Goal: Transaction & Acquisition: Purchase product/service

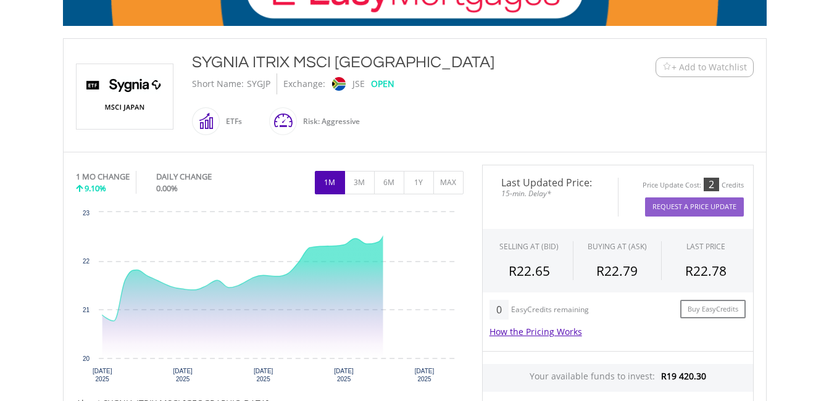
scroll to position [247, 0]
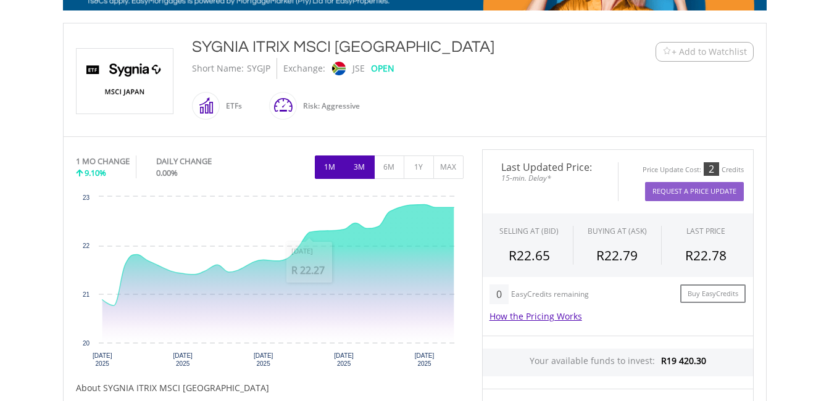
click at [362, 169] on button "3M" at bounding box center [359, 167] width 30 height 23
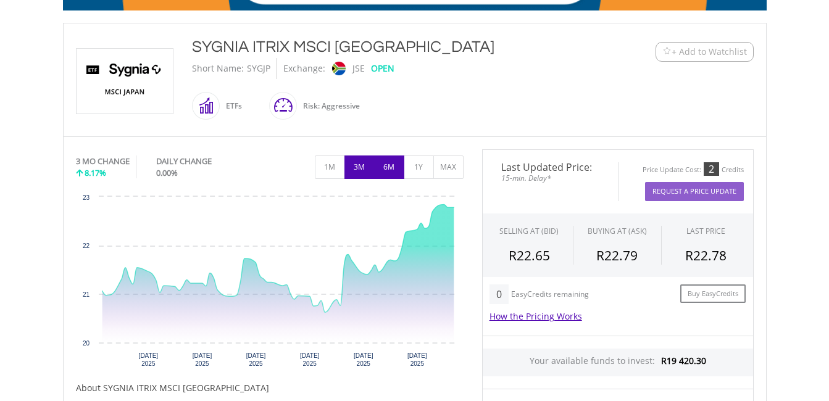
click at [399, 169] on button "6M" at bounding box center [389, 167] width 30 height 23
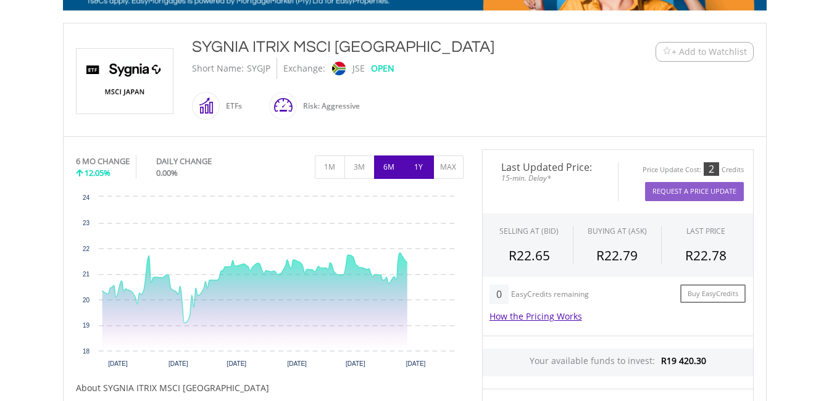
click at [412, 168] on button "1Y" at bounding box center [419, 167] width 30 height 23
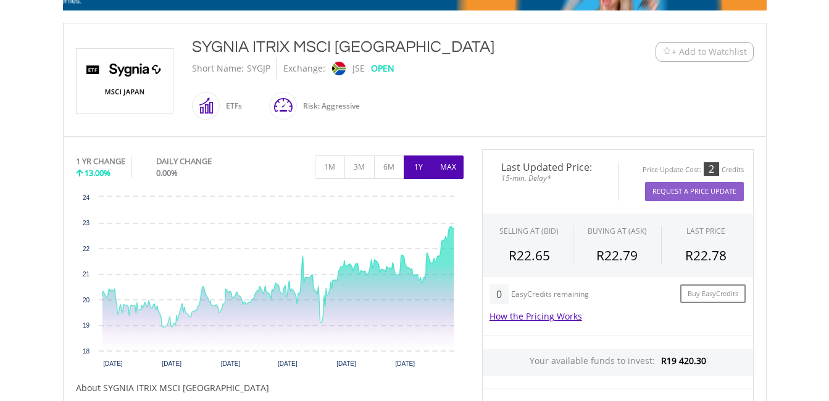
click at [447, 170] on button "MAX" at bounding box center [448, 167] width 30 height 23
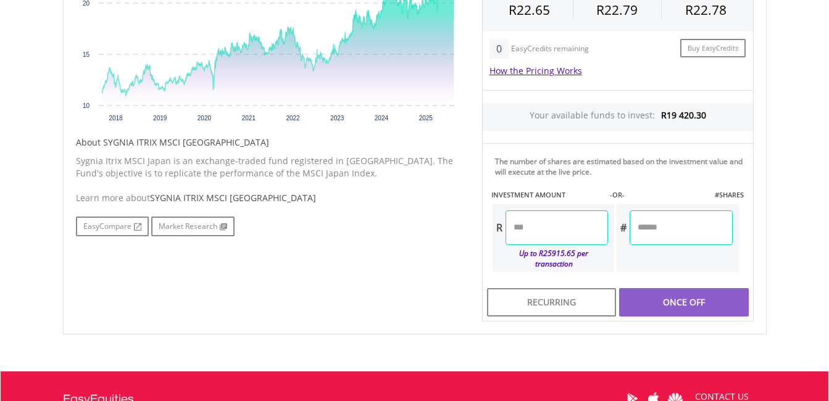
scroll to position [494, 0]
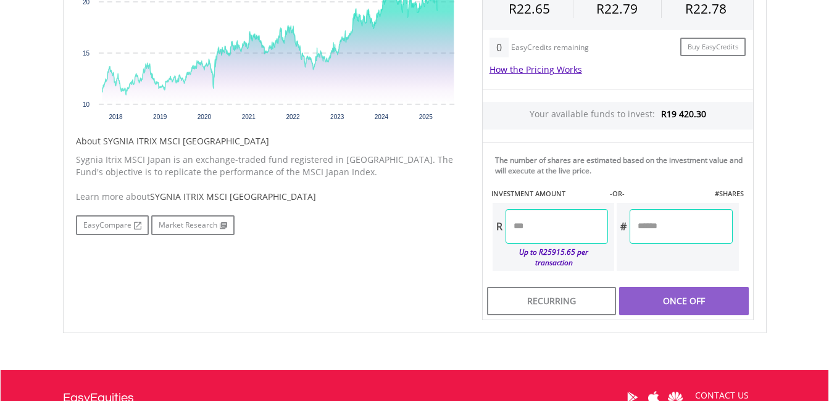
click at [541, 227] on input "number" at bounding box center [557, 226] width 102 height 35
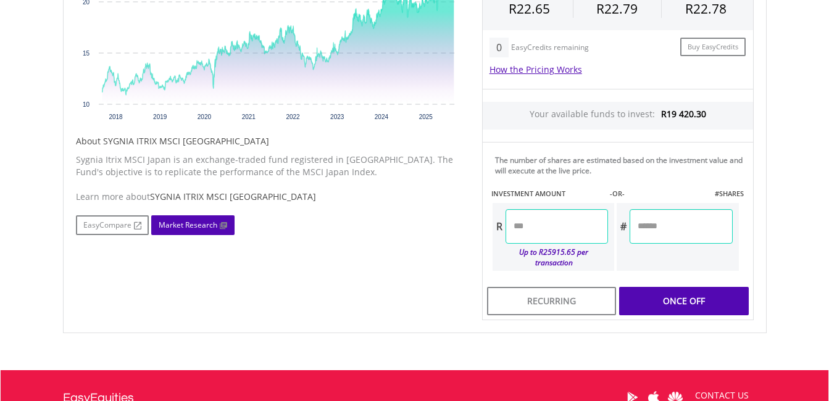
click at [181, 228] on link "Market Research" at bounding box center [192, 225] width 83 height 20
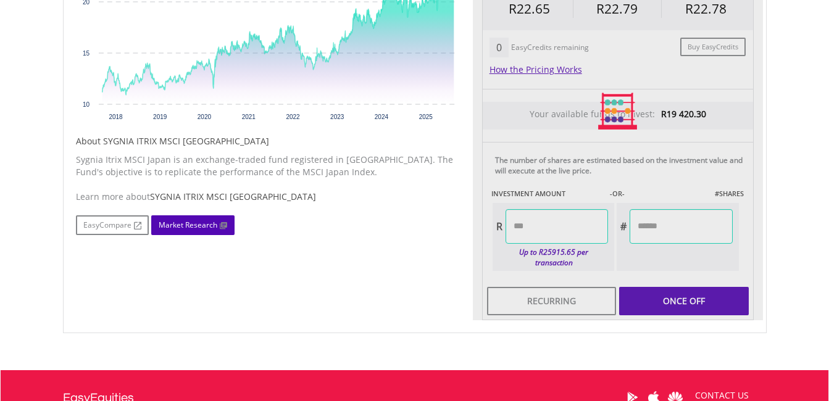
type input "*******"
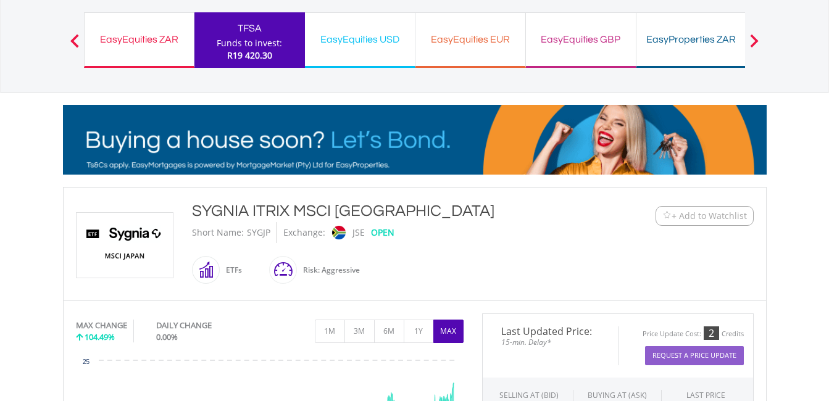
scroll to position [62, 0]
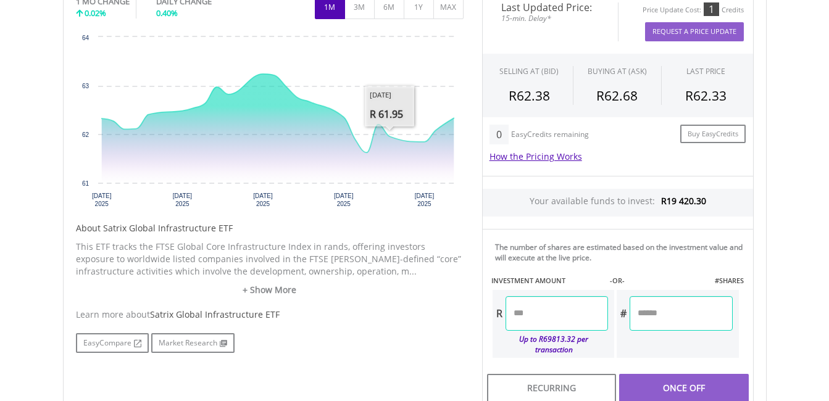
scroll to position [617, 0]
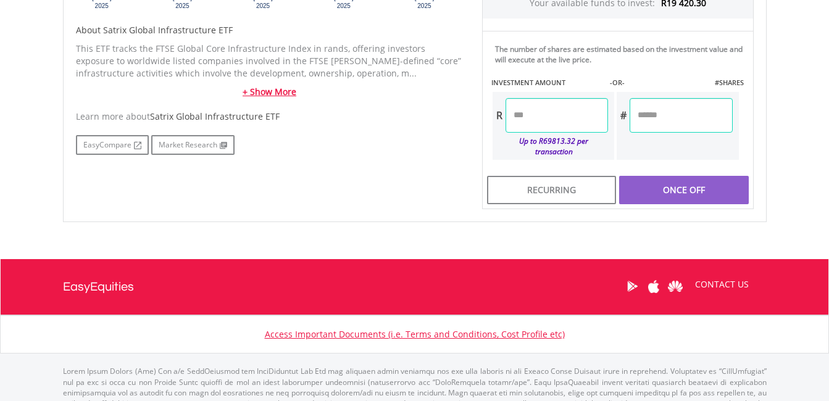
click at [283, 96] on link "+ Show More" at bounding box center [270, 92] width 388 height 12
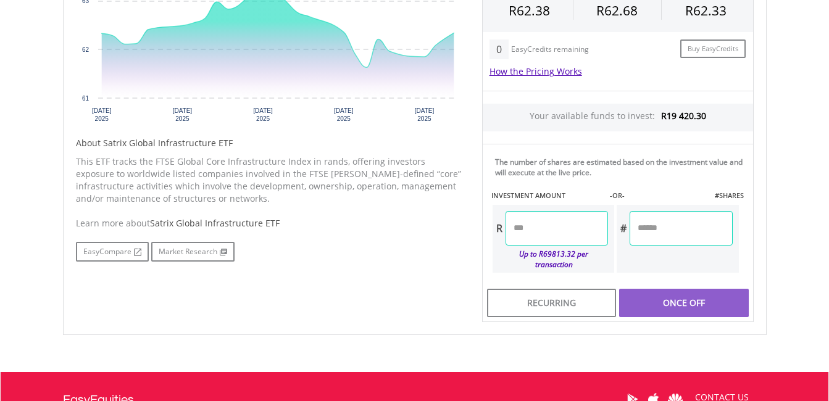
scroll to position [494, 0]
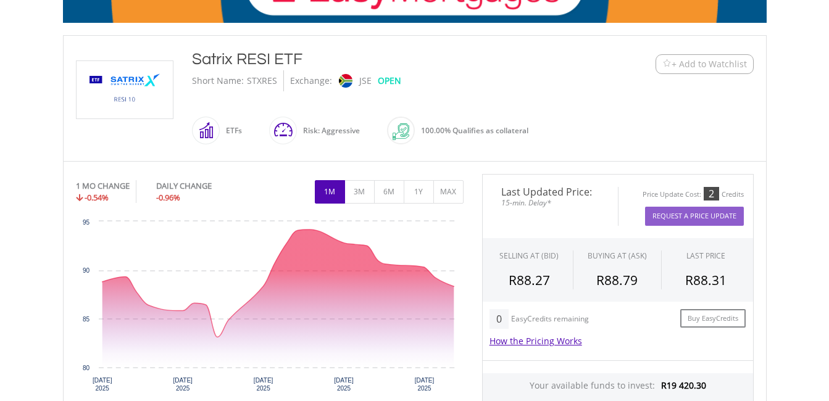
scroll to position [370, 0]
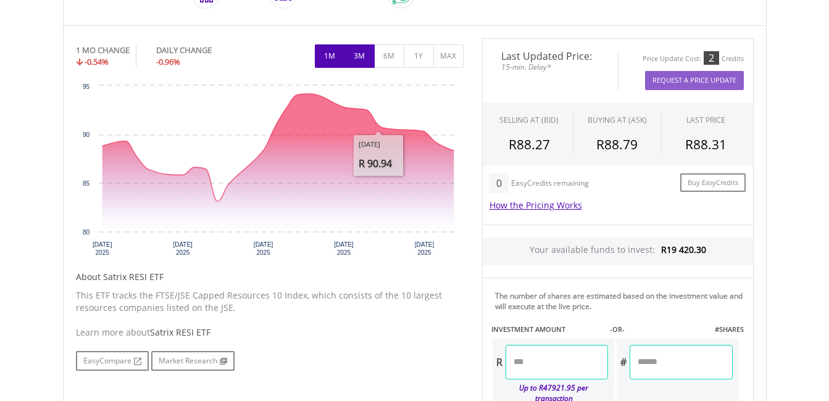
click at [357, 52] on button "3M" at bounding box center [359, 55] width 30 height 23
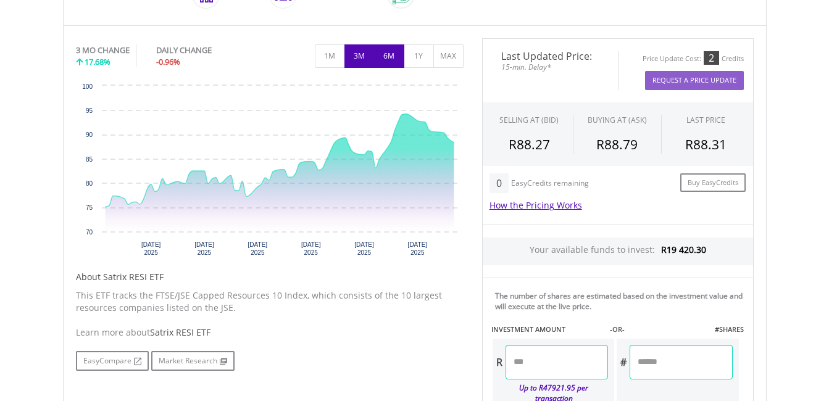
click at [391, 58] on button "6M" at bounding box center [389, 55] width 30 height 23
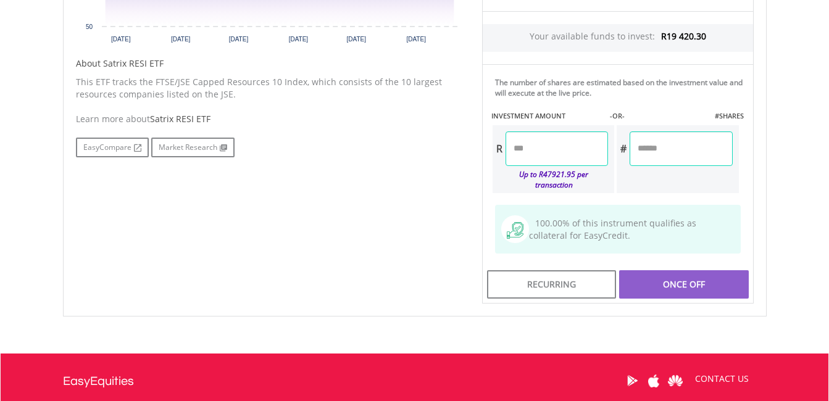
scroll to position [556, 0]
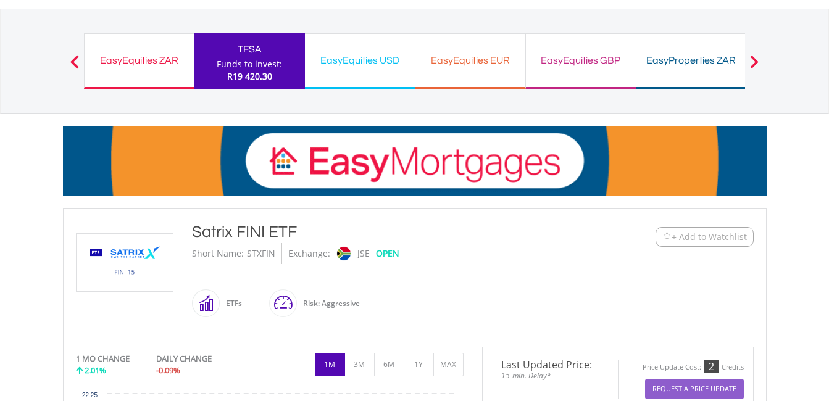
scroll to position [309, 0]
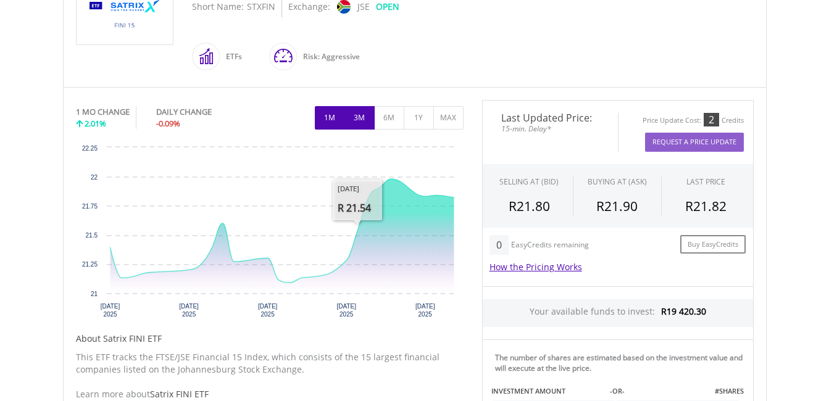
click at [359, 129] on button "3M" at bounding box center [359, 117] width 30 height 23
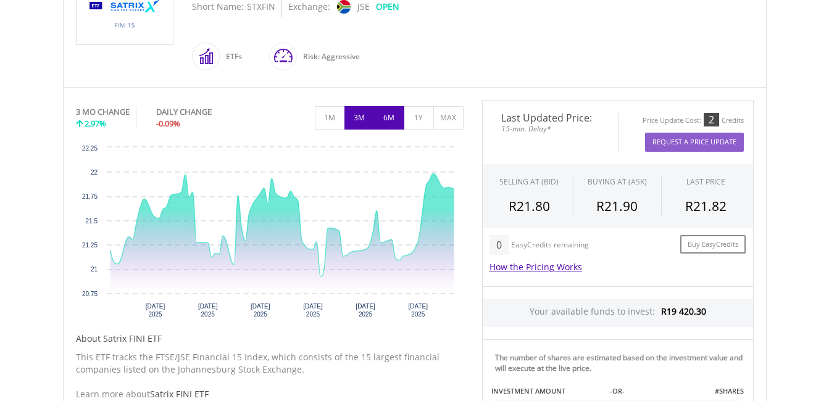
click at [386, 119] on button "6M" at bounding box center [389, 117] width 30 height 23
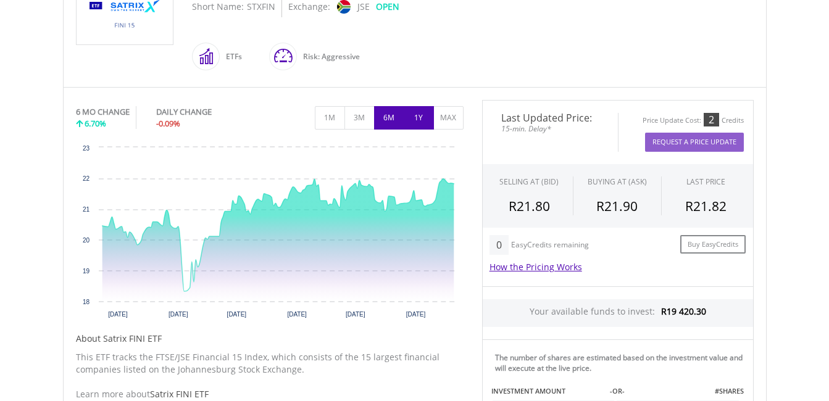
click at [413, 111] on button "1Y" at bounding box center [419, 117] width 30 height 23
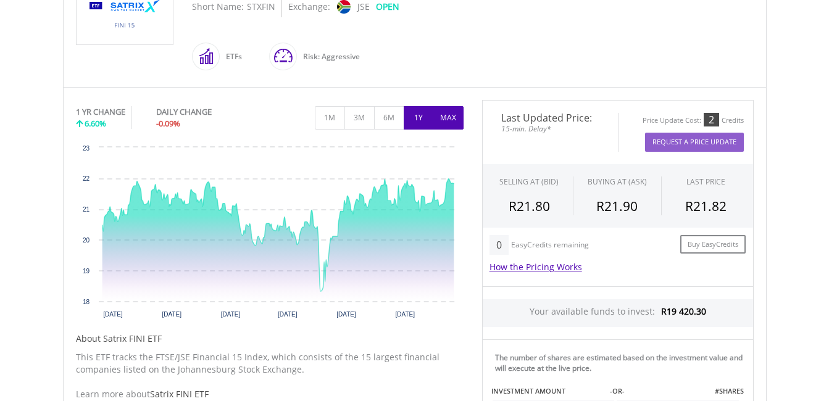
click at [444, 116] on button "MAX" at bounding box center [448, 117] width 30 height 23
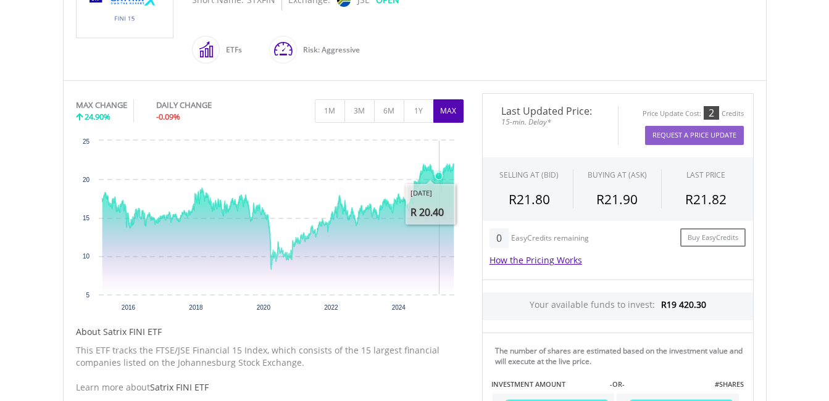
scroll to position [494, 0]
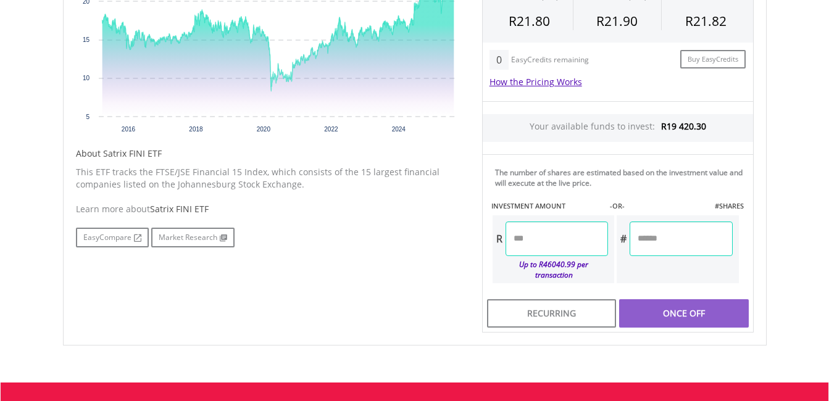
click at [548, 243] on input "number" at bounding box center [557, 239] width 102 height 35
click at [547, 238] on input "***" at bounding box center [557, 239] width 102 height 35
type input "*"
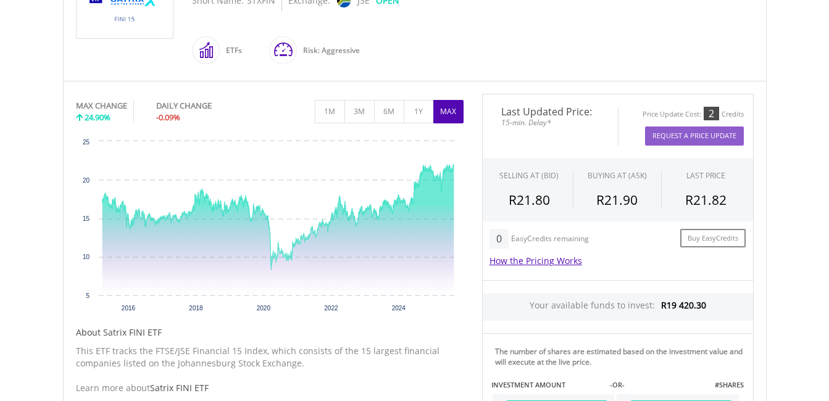
scroll to position [309, 0]
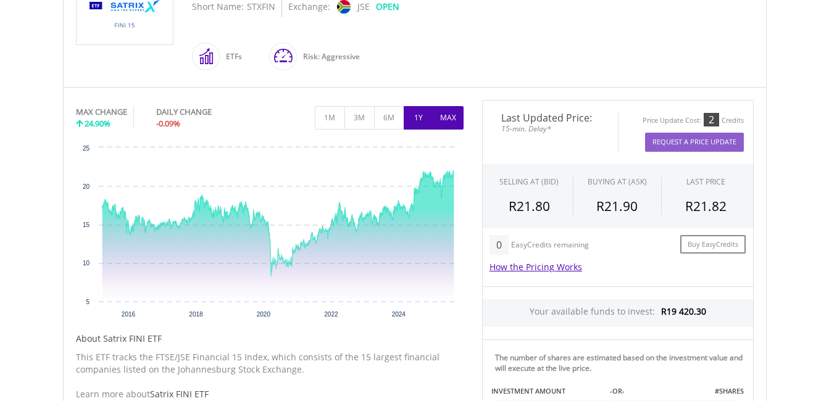
click at [422, 111] on button "1Y" at bounding box center [419, 117] width 30 height 23
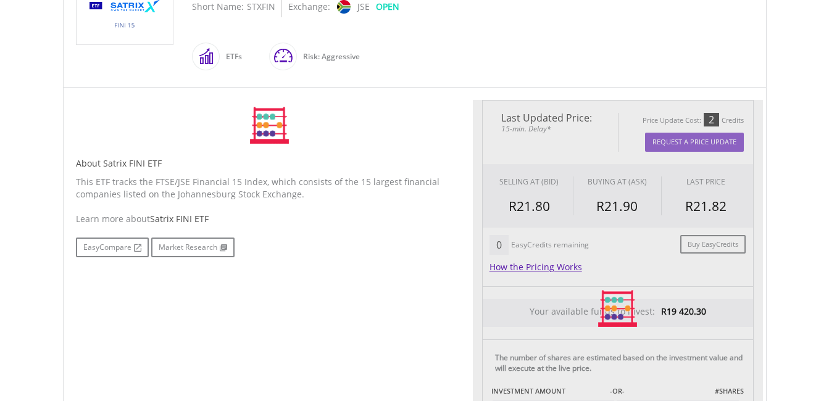
type input "******"
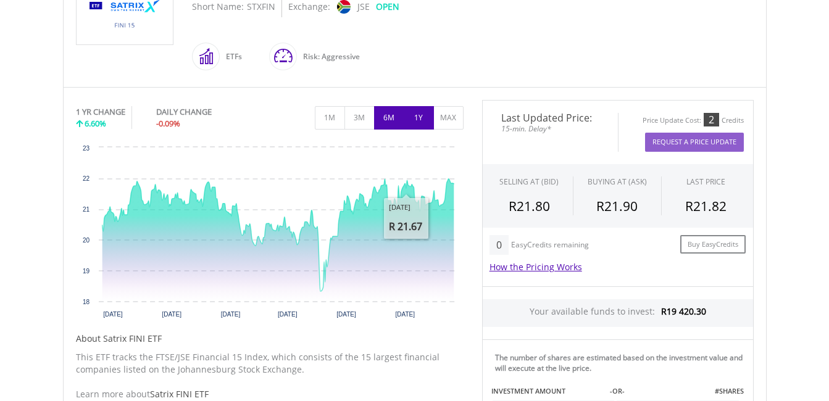
click at [384, 123] on button "6M" at bounding box center [389, 117] width 30 height 23
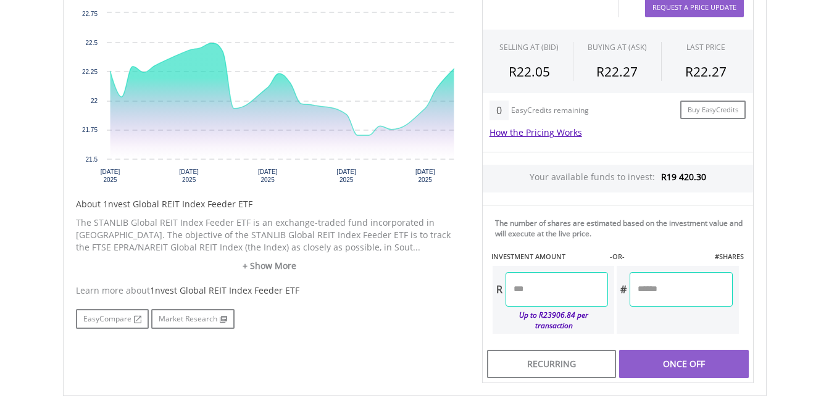
scroll to position [185, 0]
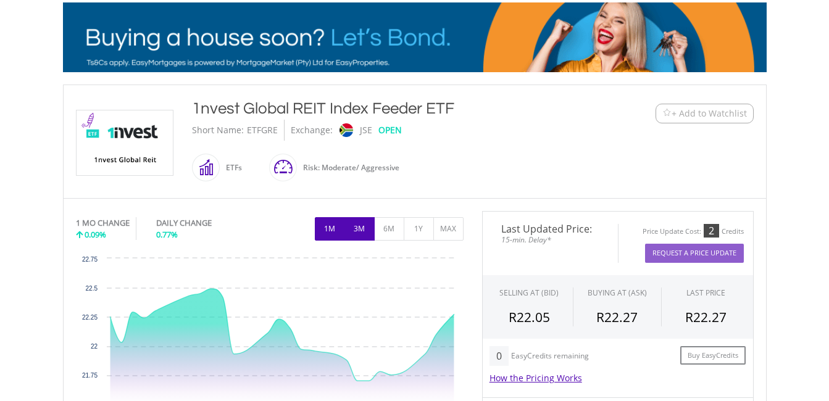
click at [363, 230] on button "3M" at bounding box center [359, 228] width 30 height 23
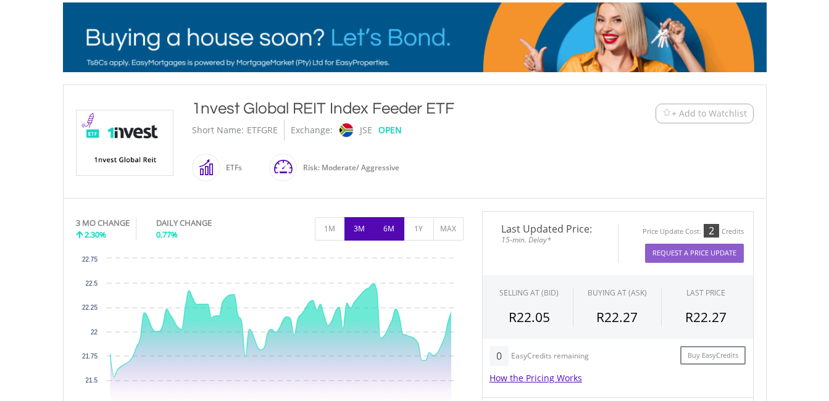
click at [378, 236] on button "6M" at bounding box center [389, 228] width 30 height 23
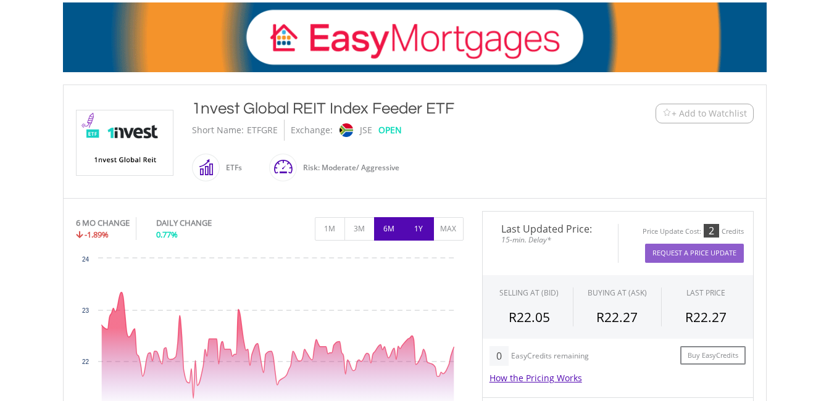
click at [418, 234] on button "1Y" at bounding box center [419, 228] width 30 height 23
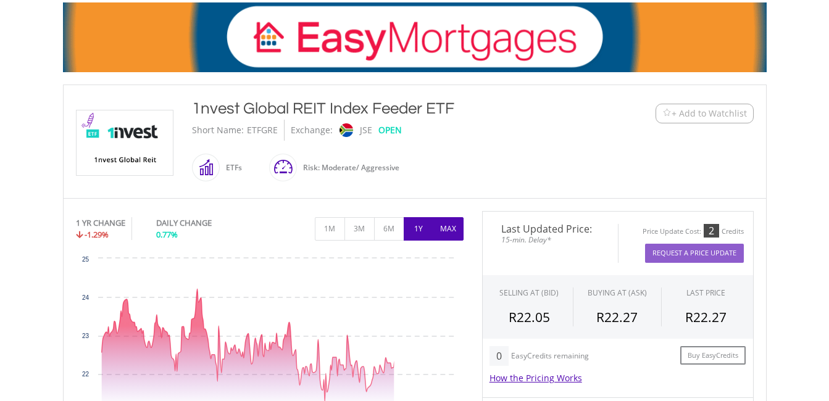
click at [439, 231] on button "MAX" at bounding box center [448, 228] width 30 height 23
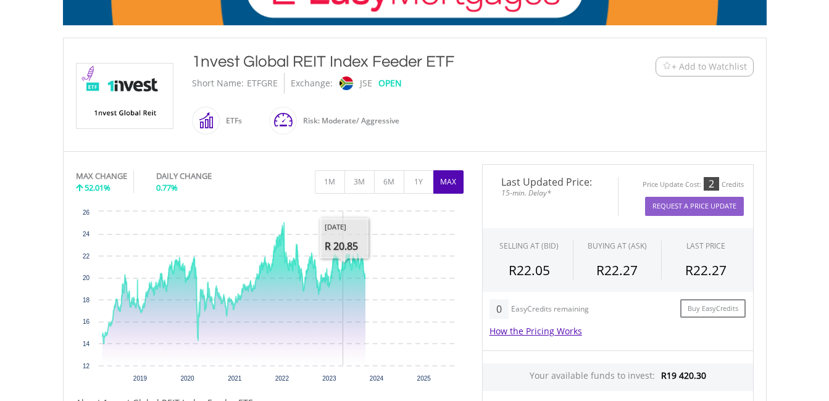
scroll to position [309, 0]
